Goal: Task Accomplishment & Management: Use online tool/utility

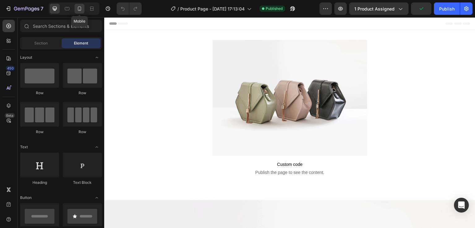
click at [81, 11] on icon at bounding box center [79, 9] width 6 height 6
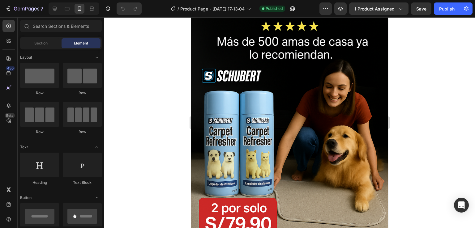
scroll to position [104, 0]
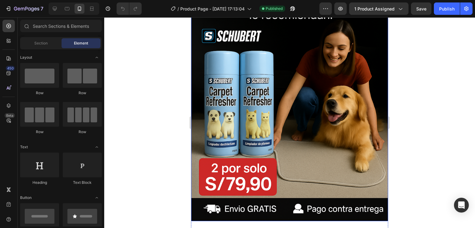
click at [317, 104] on img at bounding box center [289, 74] width 197 height 296
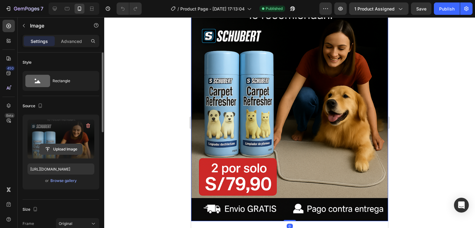
click at [68, 147] on input "file" at bounding box center [61, 149] width 43 height 11
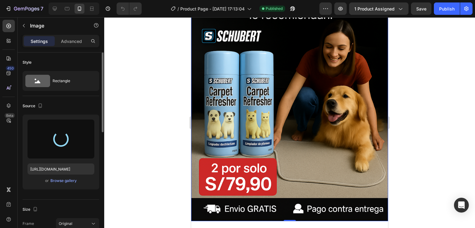
type input "[URL][DOMAIN_NAME]"
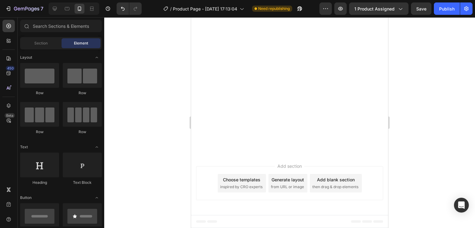
scroll to position [1387, 0]
click at [411, 150] on div at bounding box center [289, 122] width 371 height 211
click at [450, 8] on div "Publish" at bounding box center [446, 9] width 15 height 6
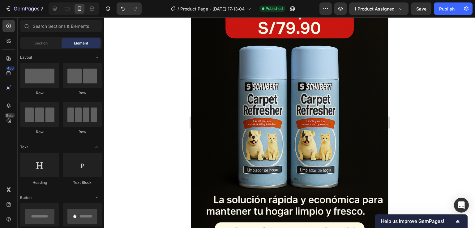
scroll to position [355, 0]
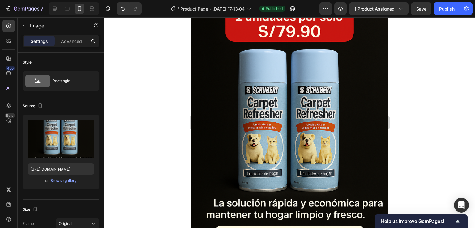
click at [424, 46] on div at bounding box center [289, 122] width 371 height 211
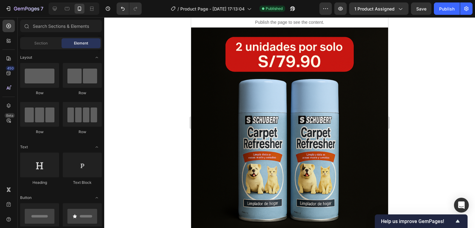
scroll to position [335, 0]
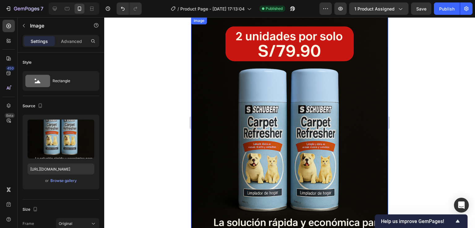
click at [316, 106] on img at bounding box center [289, 165] width 197 height 296
click at [234, 24] on icon at bounding box center [232, 23] width 5 height 5
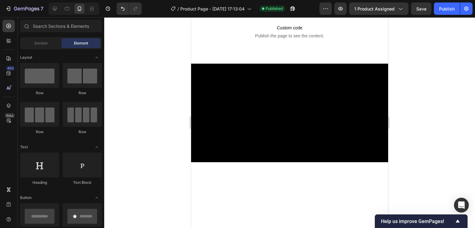
scroll to position [1827, 0]
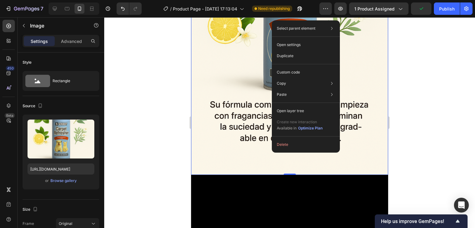
click at [245, 109] on img at bounding box center [289, 27] width 197 height 296
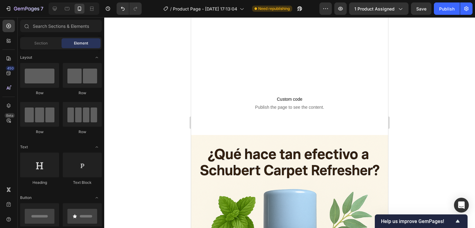
scroll to position [1549, 0]
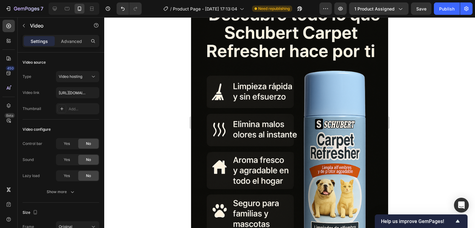
scroll to position [1502, 0]
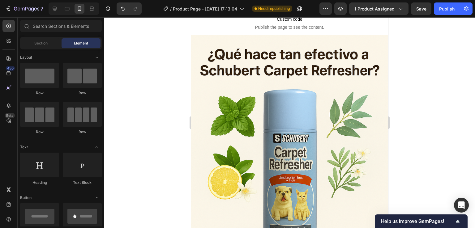
scroll to position [1022, 0]
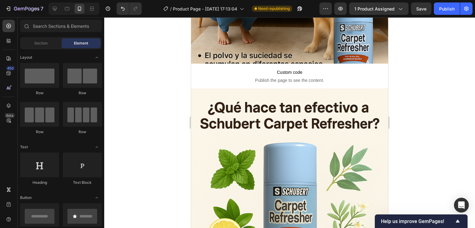
drag, startPoint x: 385, startPoint y: 130, endPoint x: 372, endPoint y: 99, distance: 33.7
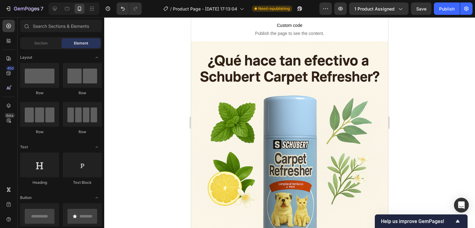
scroll to position [1644, 0]
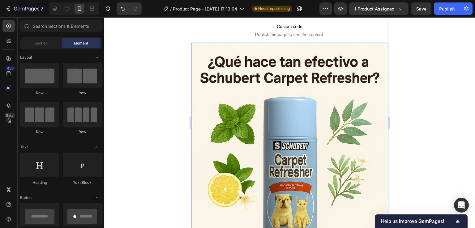
click at [318, 104] on img at bounding box center [289, 191] width 197 height 296
click at [318, 103] on img at bounding box center [289, 191] width 197 height 296
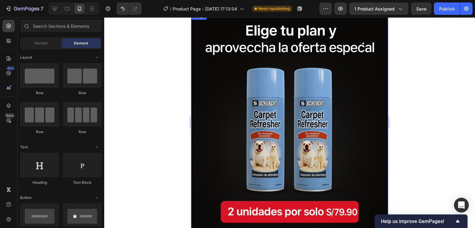
scroll to position [3010, 0]
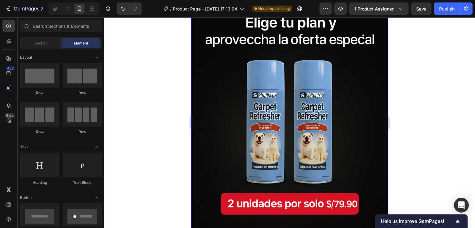
click at [376, 198] on img at bounding box center [289, 152] width 197 height 296
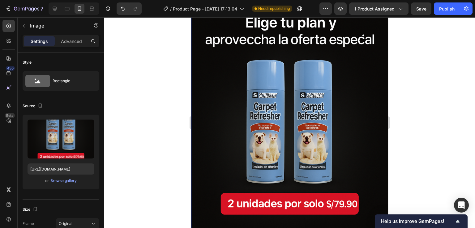
click at [353, 190] on img at bounding box center [289, 152] width 197 height 296
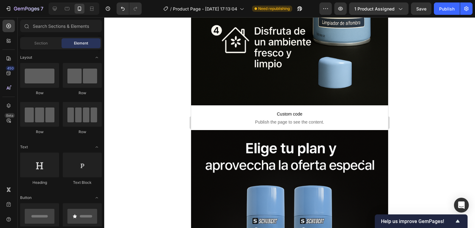
scroll to position [2871, 0]
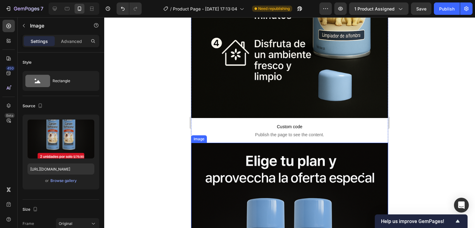
click at [235, 133] on div at bounding box center [232, 136] width 7 height 7
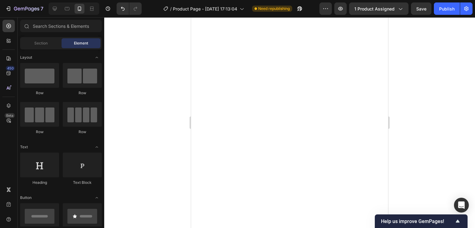
scroll to position [1350, 0]
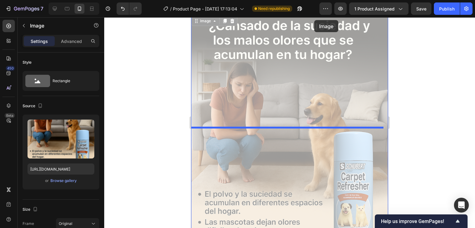
drag, startPoint x: 325, startPoint y: 109, endPoint x: 313, endPoint y: 61, distance: 49.1
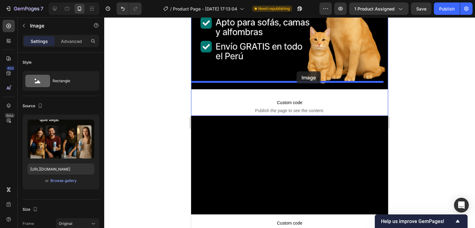
scroll to position [233, 0]
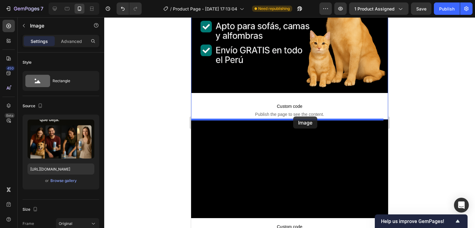
drag, startPoint x: 313, startPoint y: 61, endPoint x: 293, endPoint y: 117, distance: 59.4
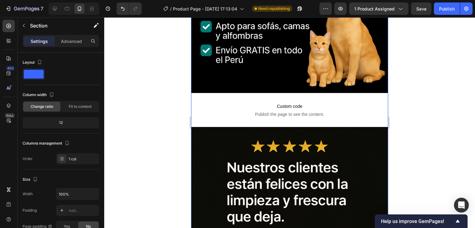
click at [293, 117] on div "Image Custom code Publish the page to see the content. Custom Code Image" at bounding box center [289, 109] width 197 height 625
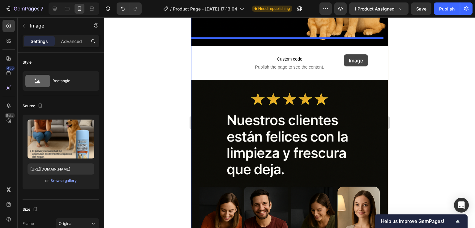
scroll to position [276, 0]
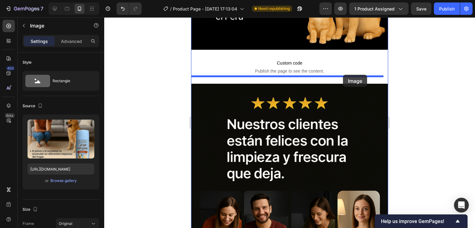
drag, startPoint x: 356, startPoint y: 96, endPoint x: 343, endPoint y: 75, distance: 24.7
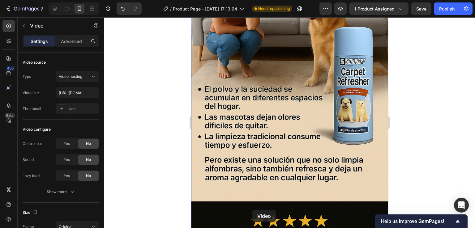
scroll to position [478, 0]
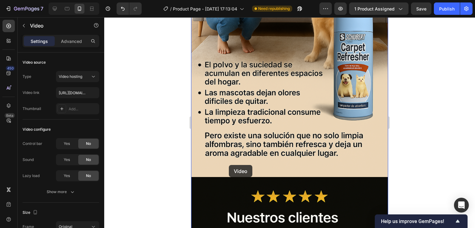
drag, startPoint x: 365, startPoint y: 82, endPoint x: 229, endPoint y: 165, distance: 159.5
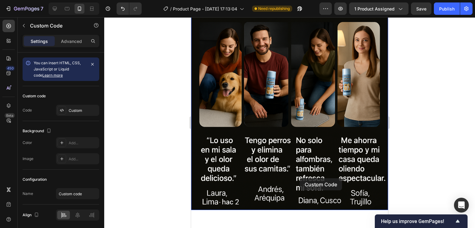
scroll to position [852, 0]
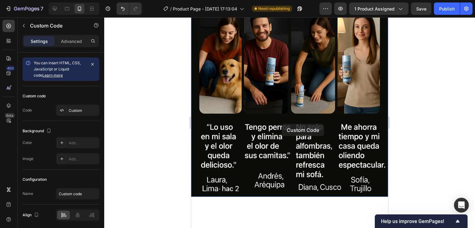
drag, startPoint x: 335, startPoint y: 94, endPoint x: 282, endPoint y: 123, distance: 60.9
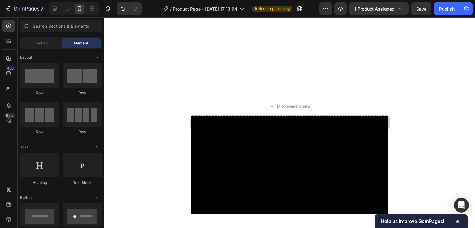
scroll to position [1581, 0]
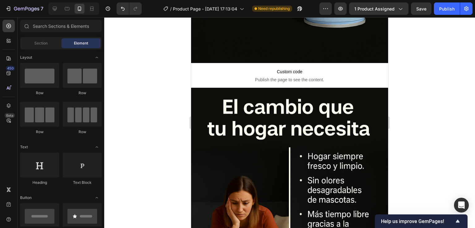
scroll to position [2358, 0]
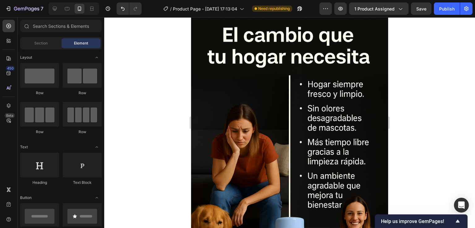
drag, startPoint x: 386, startPoint y: 119, endPoint x: 378, endPoint y: 162, distance: 43.3
click at [378, 162] on img at bounding box center [289, 164] width 197 height 296
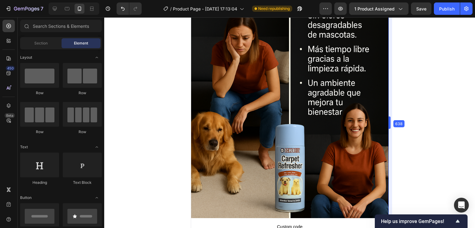
drag, startPoint x: 195, startPoint y: 140, endPoint x: 389, endPoint y: 170, distance: 195.5
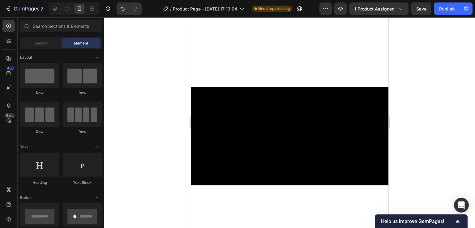
scroll to position [1541, 0]
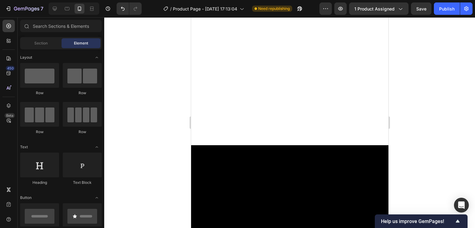
drag, startPoint x: 384, startPoint y: 165, endPoint x: 383, endPoint y: 115, distance: 49.8
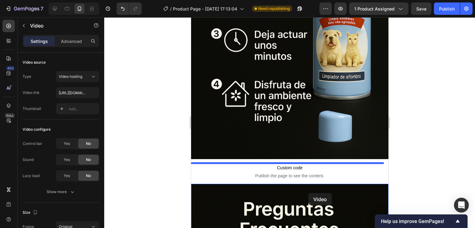
scroll to position [2837, 0]
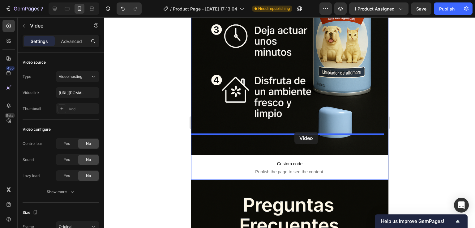
drag, startPoint x: 360, startPoint y: 154, endPoint x: 294, endPoint y: 131, distance: 69.9
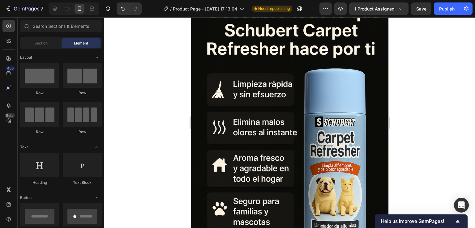
scroll to position [1732, 0]
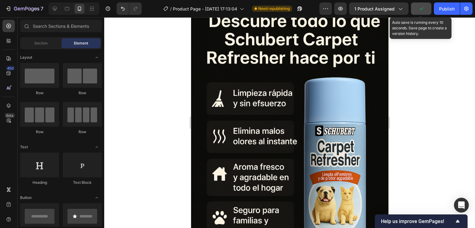
click at [421, 8] on icon "button" at bounding box center [421, 9] width 6 height 6
drag, startPoint x: 421, startPoint y: 8, endPoint x: 425, endPoint y: 3, distance: 6.1
click at [421, 8] on icon "button" at bounding box center [421, 9] width 6 height 6
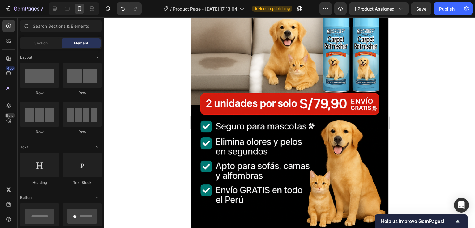
scroll to position [70, 0]
